Goal: Information Seeking & Learning: Learn about a topic

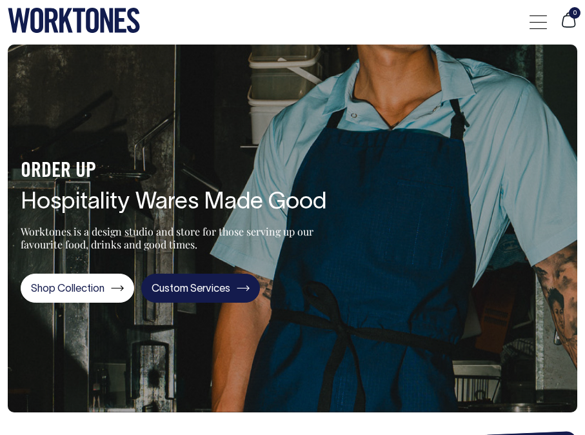
click at [185, 278] on link "Custom Services" at bounding box center [200, 288] width 119 height 29
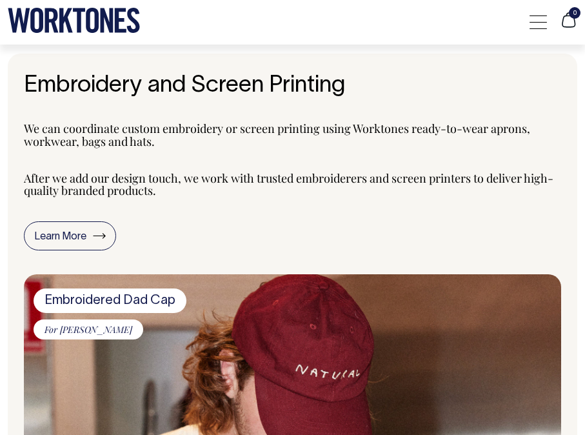
scroll to position [1045, 0]
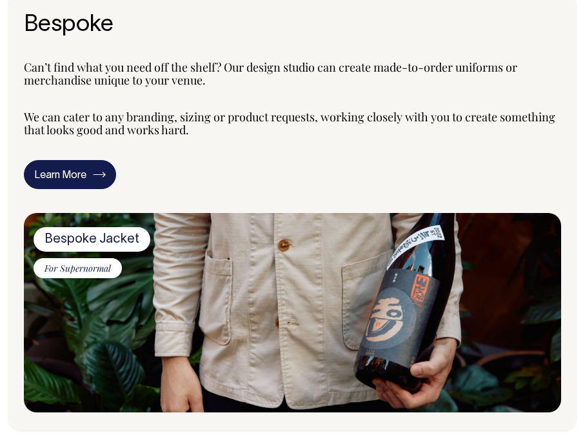
click at [66, 167] on link "Learn More" at bounding box center [70, 174] width 92 height 29
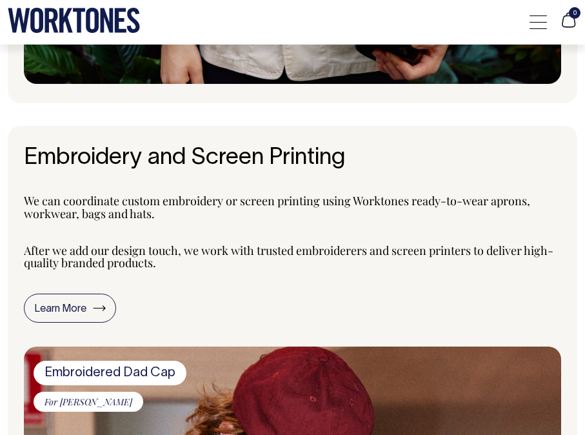
scroll to position [972, 0]
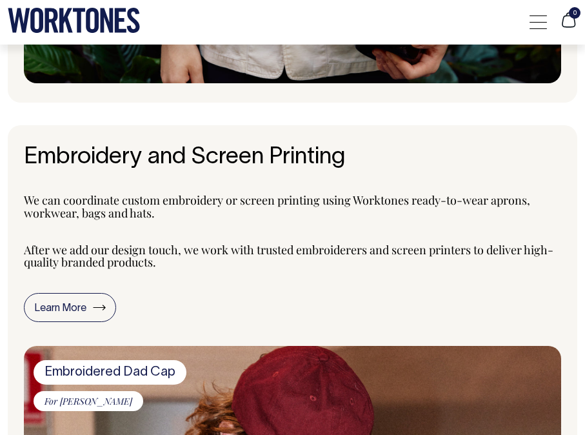
click at [157, 159] on h2 "Embroidery and Screen Printing" at bounding box center [292, 158] width 537 height 26
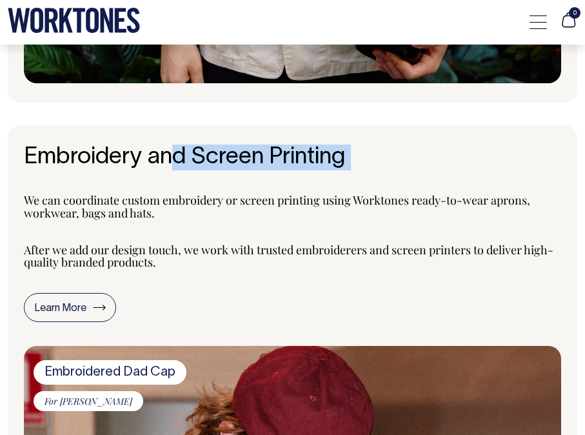
click at [157, 159] on h2 "Embroidery and Screen Printing" at bounding box center [292, 158] width 537 height 26
copy section "Embroidery and Screen Printing"
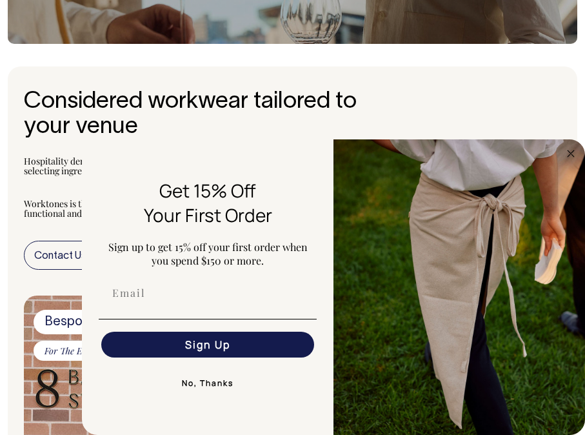
scroll to position [328, 0]
